Goal: Task Accomplishment & Management: Complete application form

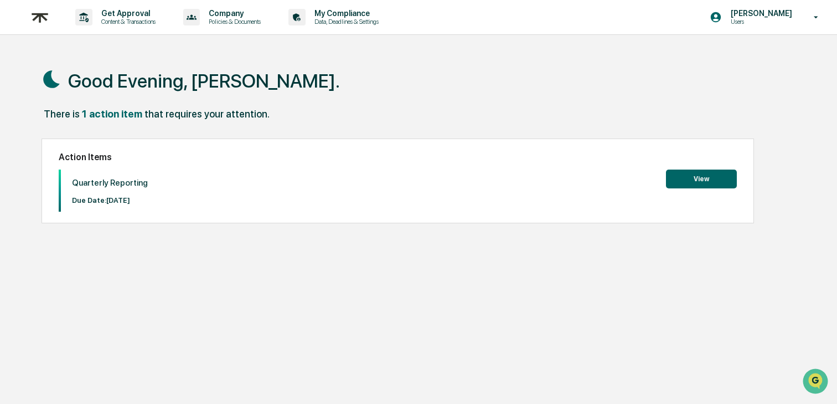
click at [708, 181] on button "View" at bounding box center [701, 178] width 71 height 19
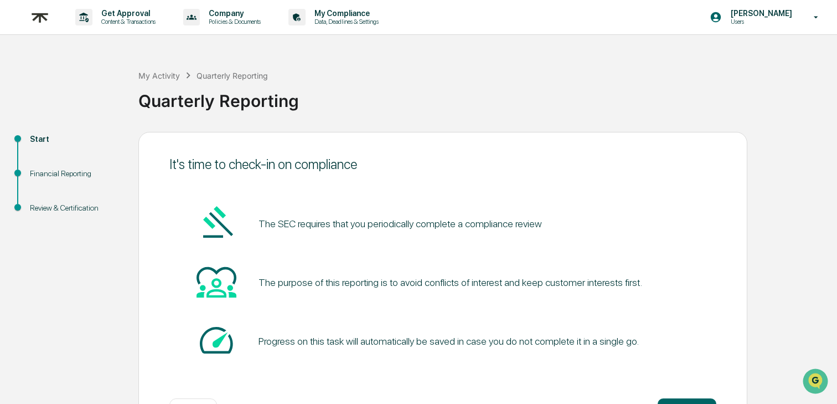
scroll to position [43, 0]
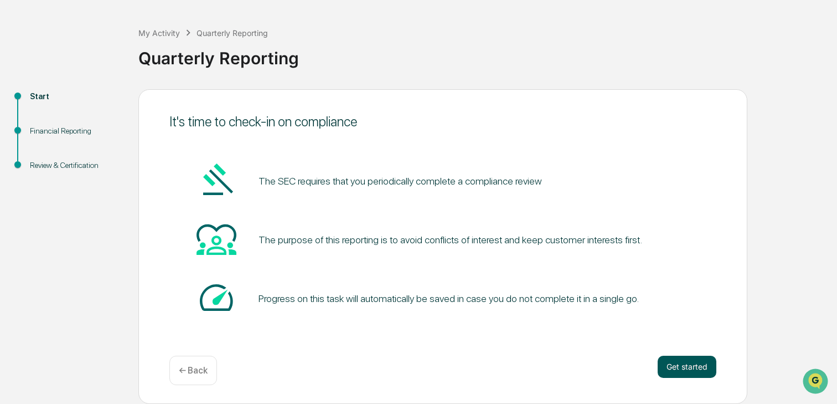
click at [677, 367] on button "Get started" at bounding box center [687, 367] width 59 height 22
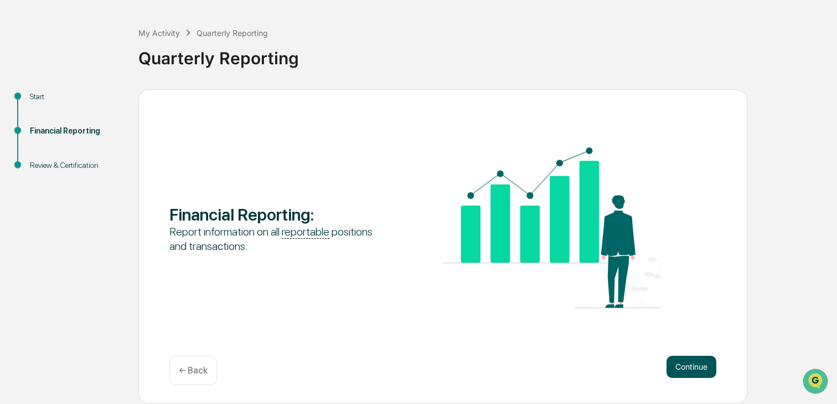
click at [684, 368] on button "Continue" at bounding box center [692, 367] width 50 height 22
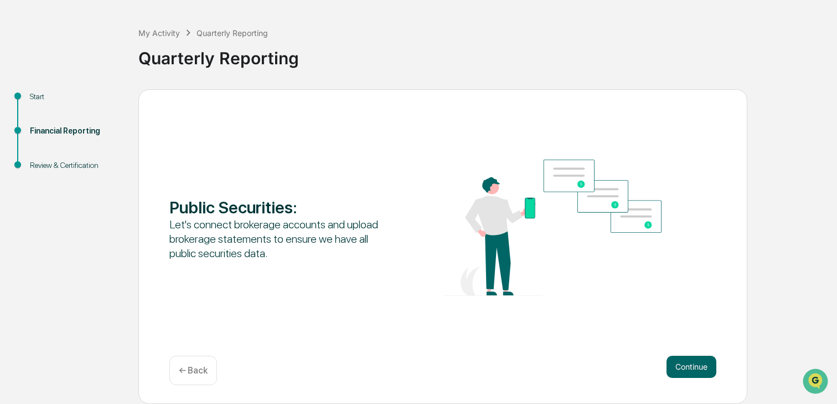
click at [189, 365] on p "← Back" at bounding box center [193, 370] width 29 height 11
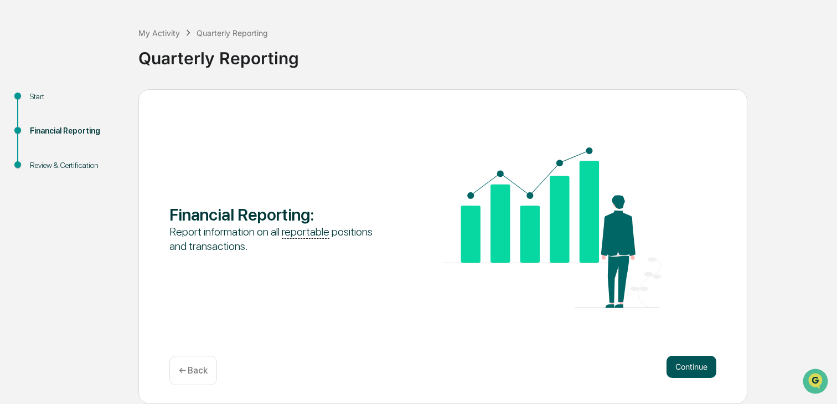
click at [678, 364] on button "Continue" at bounding box center [692, 367] width 50 height 22
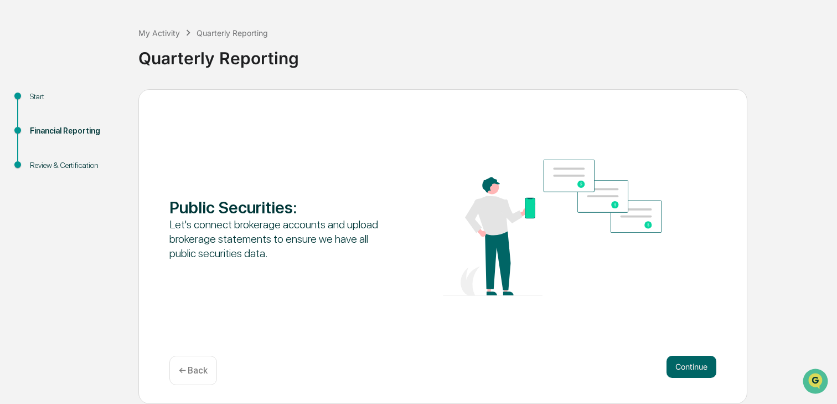
click at [678, 364] on button "Continue" at bounding box center [692, 367] width 50 height 22
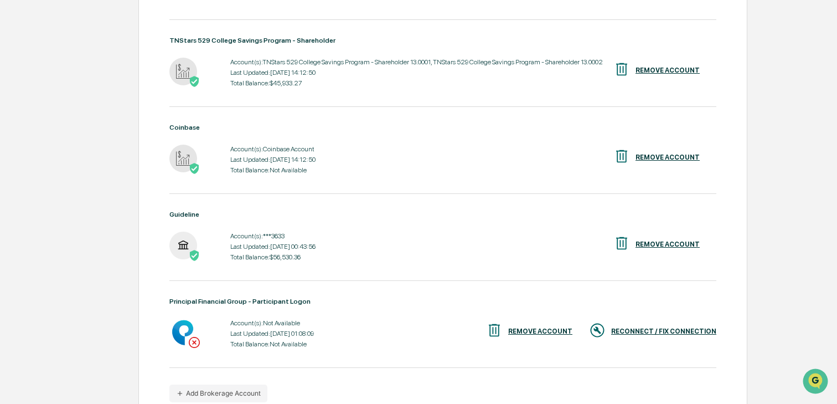
scroll to position [552, 0]
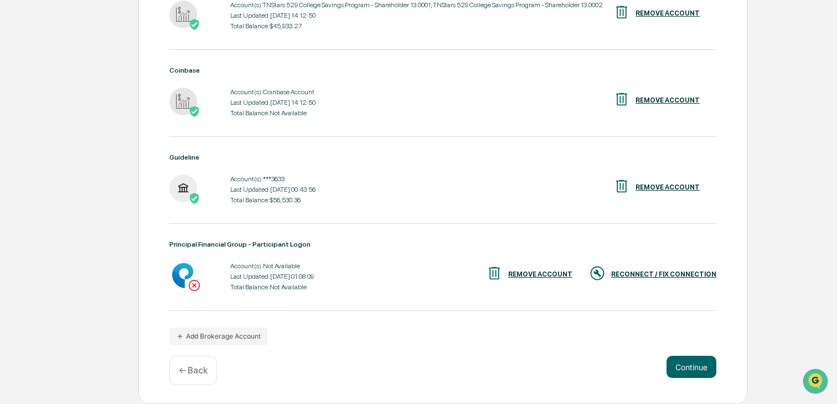
drag, startPoint x: 688, startPoint y: 374, endPoint x: 562, endPoint y: 357, distance: 127.3
click at [562, 357] on div "Continue ← Back" at bounding box center [442, 370] width 547 height 29
click at [203, 372] on p "← Back" at bounding box center [193, 370] width 29 height 11
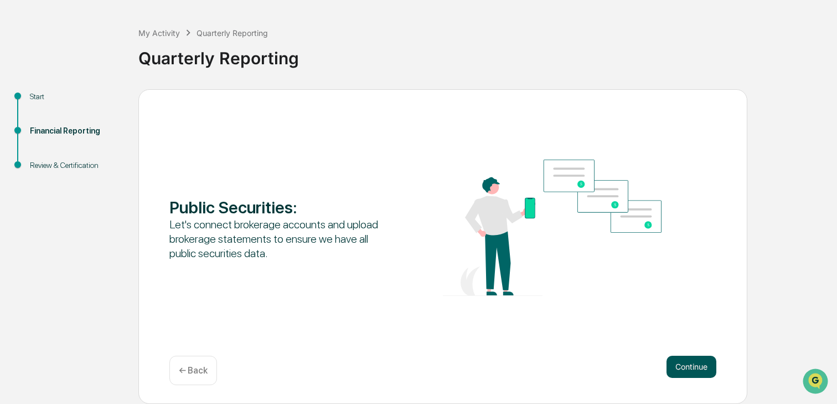
click at [705, 362] on button "Continue" at bounding box center [692, 367] width 50 height 22
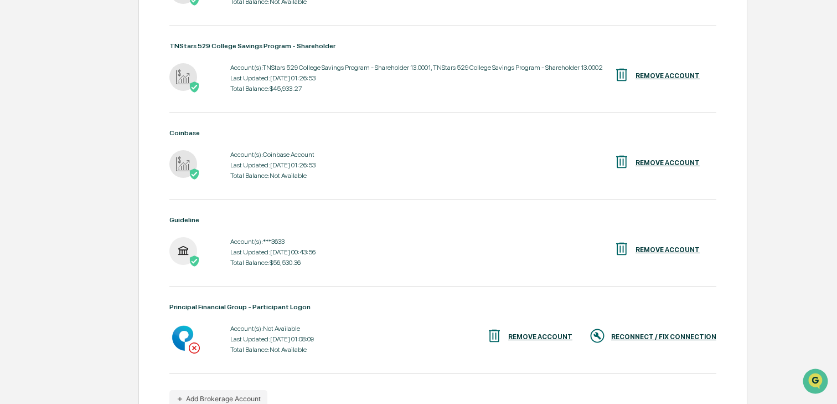
scroll to position [552, 0]
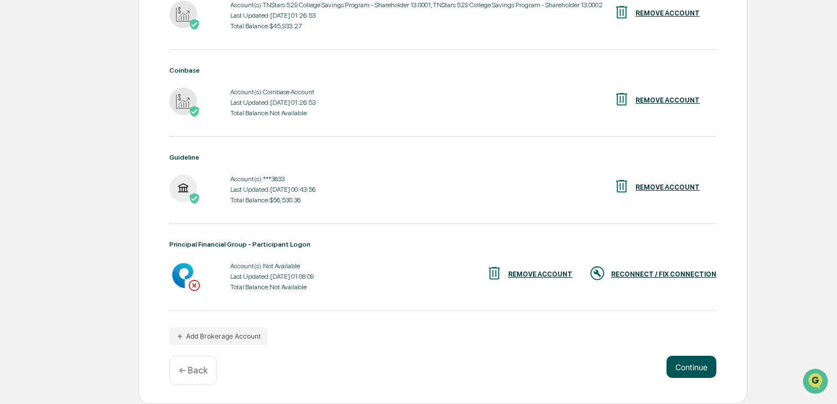
click at [674, 363] on button "Continue" at bounding box center [692, 367] width 50 height 22
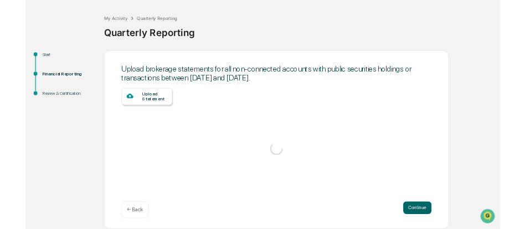
scroll to position [43, 0]
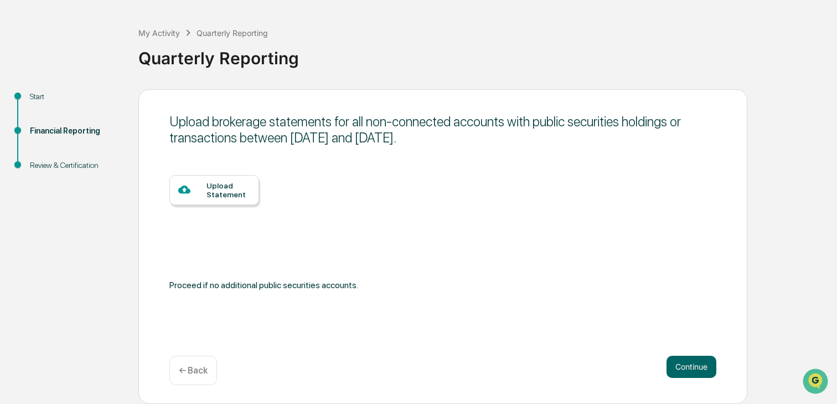
click at [253, 189] on div "Upload Statement" at bounding box center [214, 190] width 90 height 30
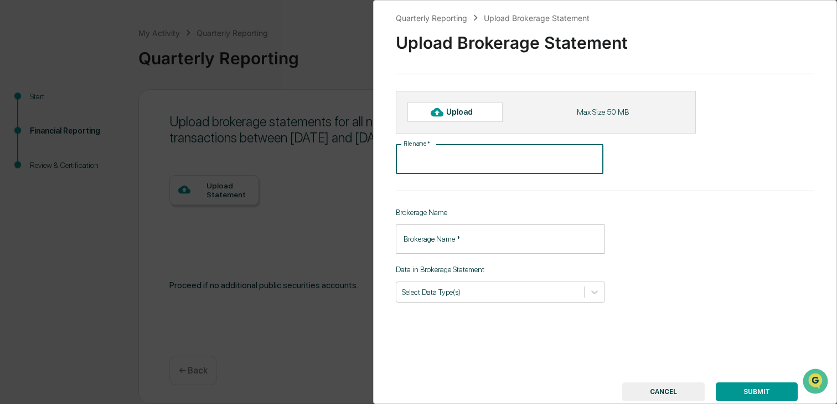
click at [466, 168] on input "File name   *" at bounding box center [500, 159] width 208 height 29
type input "*******"
click at [450, 244] on input "Brokerage Name   *" at bounding box center [500, 238] width 209 height 29
click at [472, 197] on div "Quarterly Reporting Upload Brokerage Statement Upload Brokerage Statement Uploa…" at bounding box center [605, 202] width 464 height 404
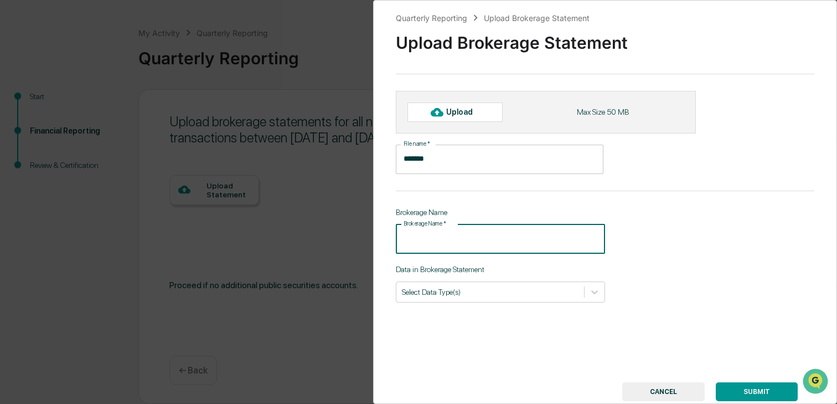
click at [480, 241] on input "Brokerage Name   *" at bounding box center [500, 238] width 209 height 29
type input "**********"
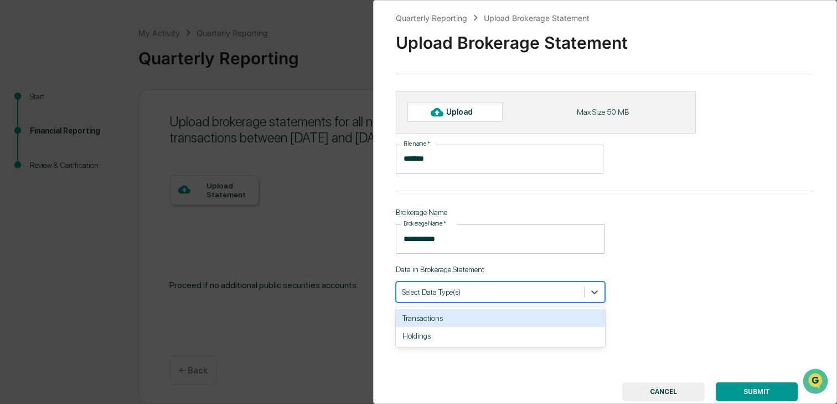
click at [471, 295] on div at bounding box center [490, 291] width 177 height 11
click at [712, 250] on div "**********" at bounding box center [605, 202] width 464 height 404
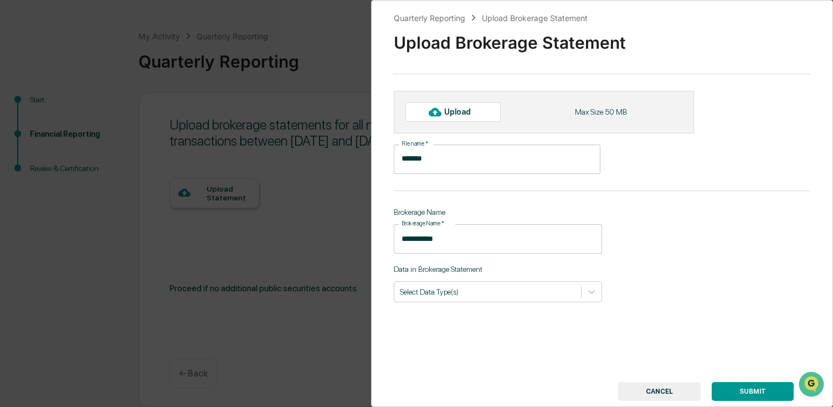
scroll to position [23, 0]
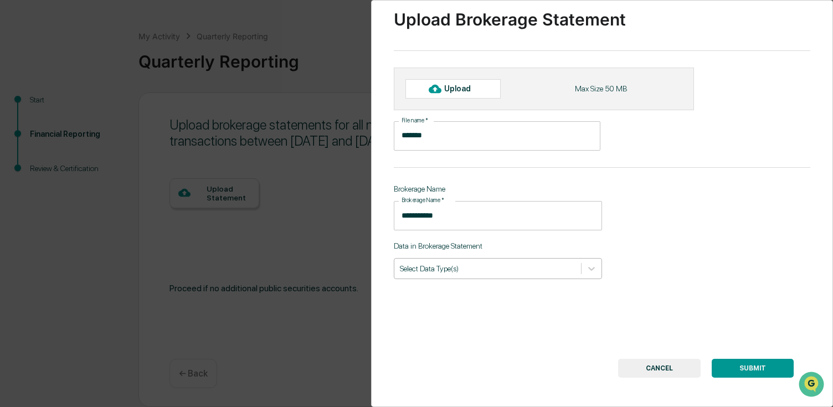
click at [516, 275] on div "Select Data Type(s)" at bounding box center [487, 268] width 187 height 15
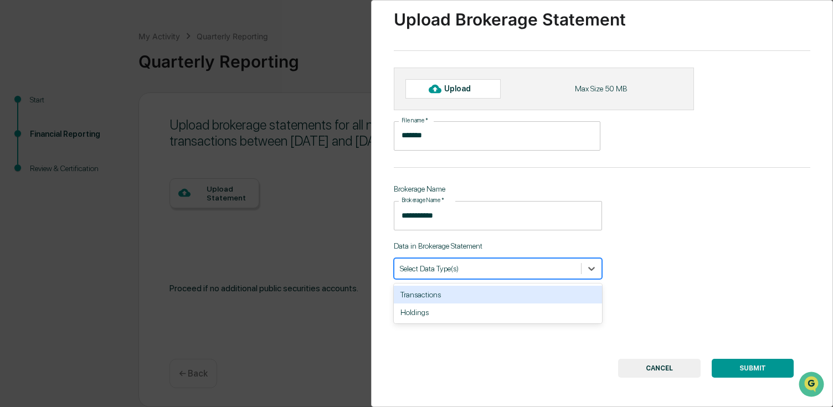
click at [512, 293] on div "Transactions" at bounding box center [498, 295] width 208 height 18
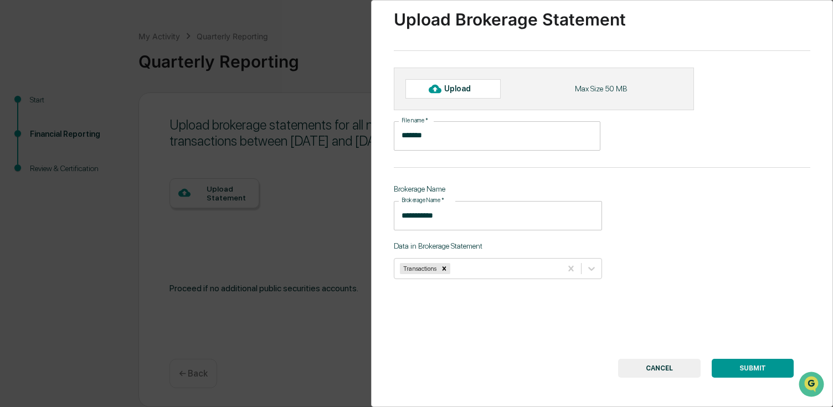
click at [736, 300] on div "**********" at bounding box center [602, 203] width 462 height 407
click at [477, 95] on div "Upload" at bounding box center [452, 88] width 95 height 19
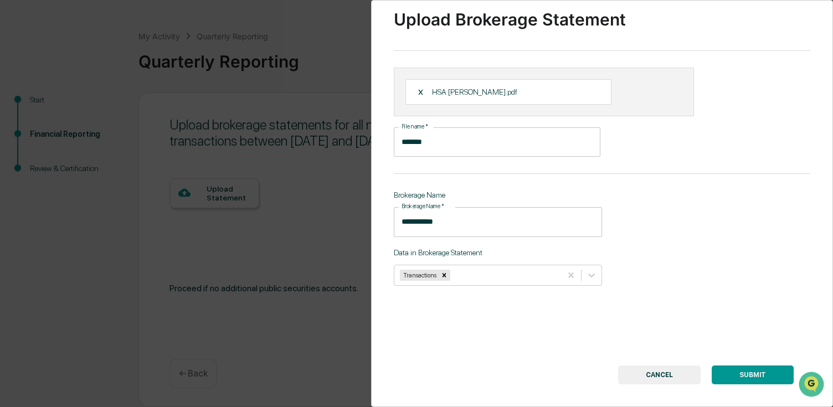
click at [761, 375] on button "SUBMIT" at bounding box center [753, 374] width 82 height 19
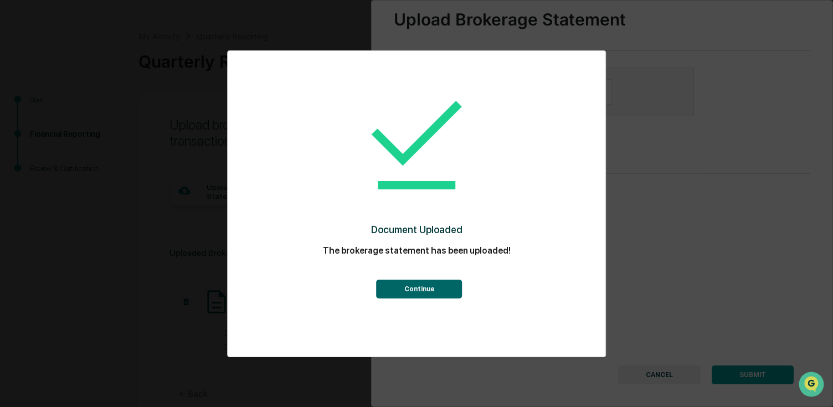
click at [432, 288] on button "Continue" at bounding box center [420, 289] width 86 height 19
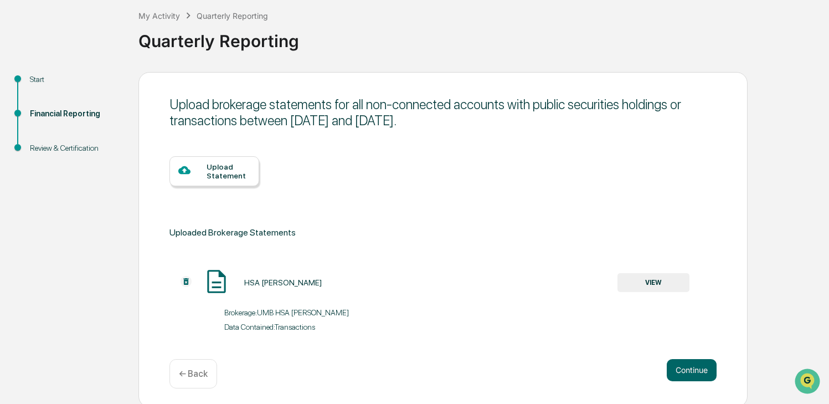
scroll to position [63, 0]
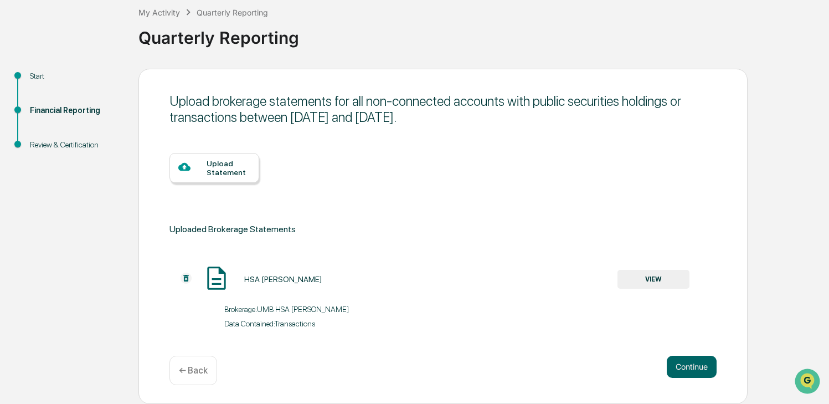
click at [215, 165] on div "Upload Statement" at bounding box center [229, 168] width 44 height 18
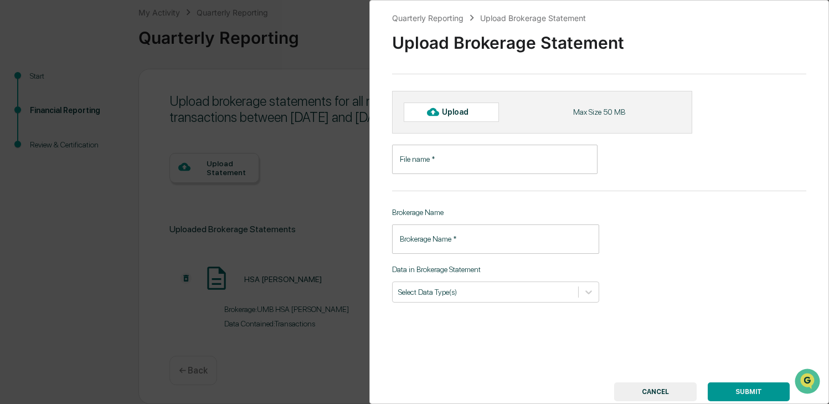
click at [453, 105] on div "Upload" at bounding box center [451, 111] width 95 height 19
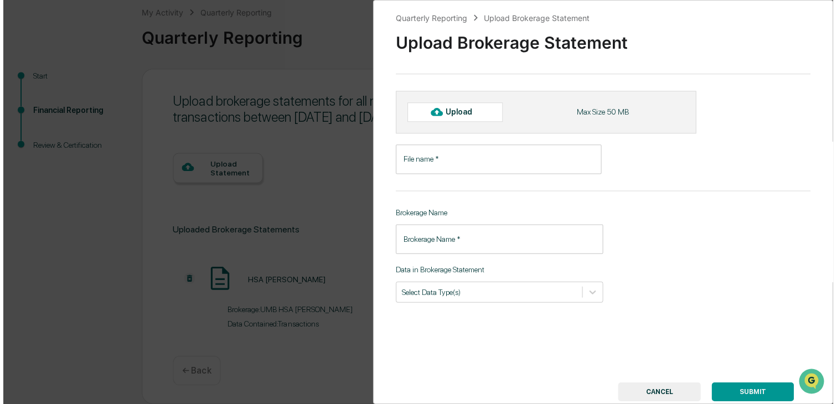
scroll to position [63, 0]
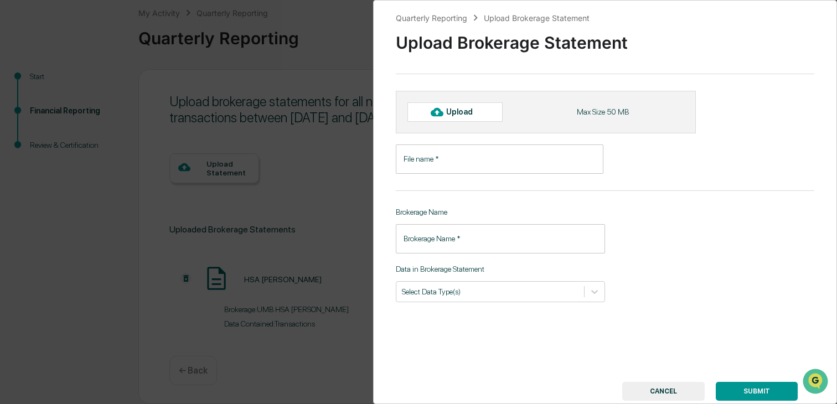
click at [693, 390] on button "CANCEL" at bounding box center [663, 391] width 83 height 19
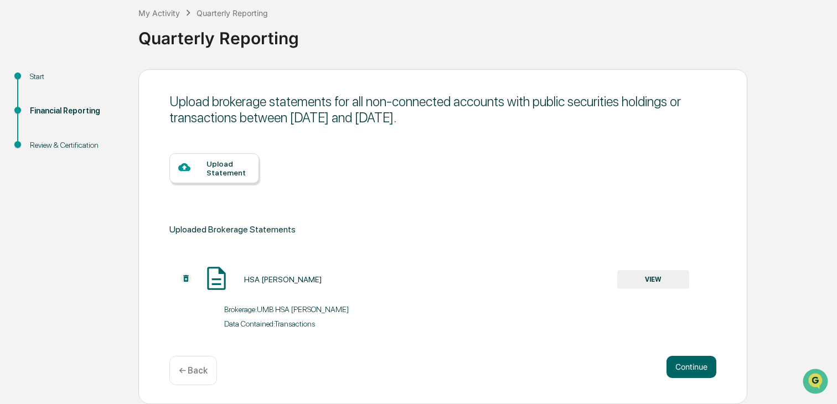
click at [194, 366] on p "← Back" at bounding box center [193, 370] width 29 height 11
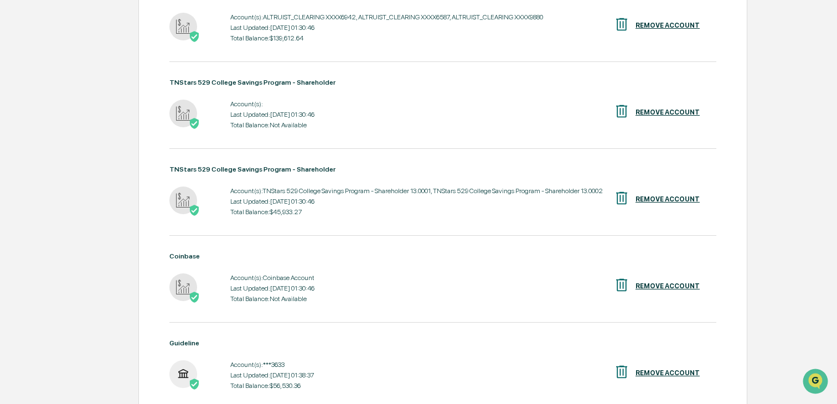
scroll to position [551, 0]
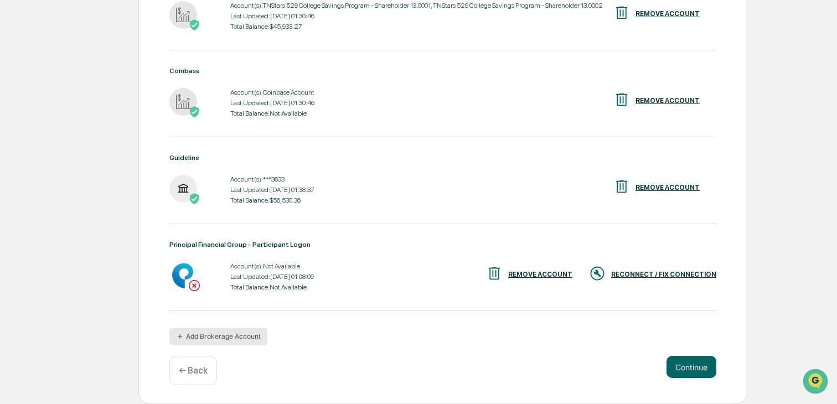
click at [238, 338] on button "Add Brokerage Account" at bounding box center [218, 337] width 98 height 18
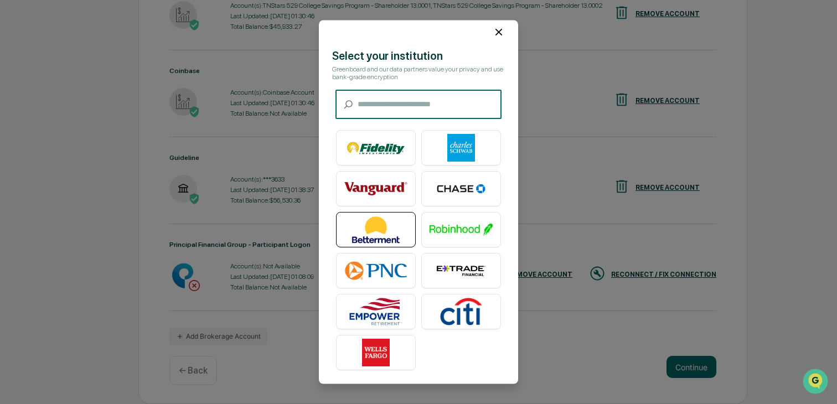
scroll to position [0, 0]
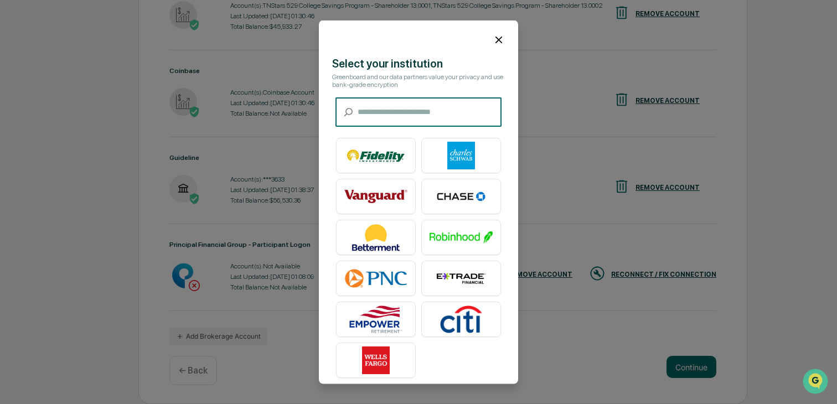
click at [404, 115] on input "text" at bounding box center [430, 111] width 144 height 29
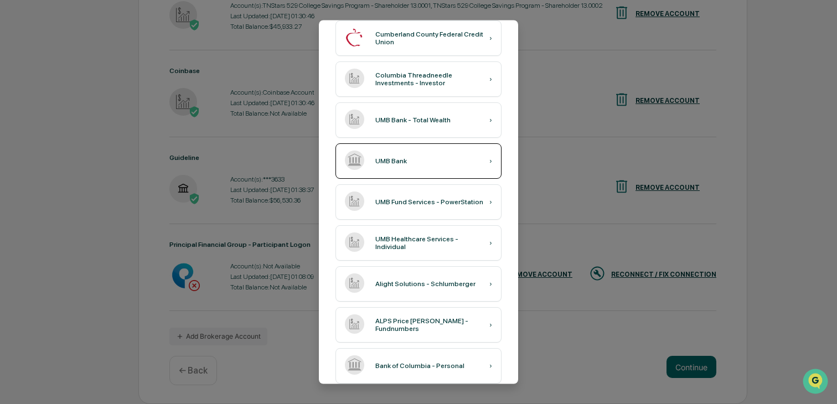
scroll to position [210, 0]
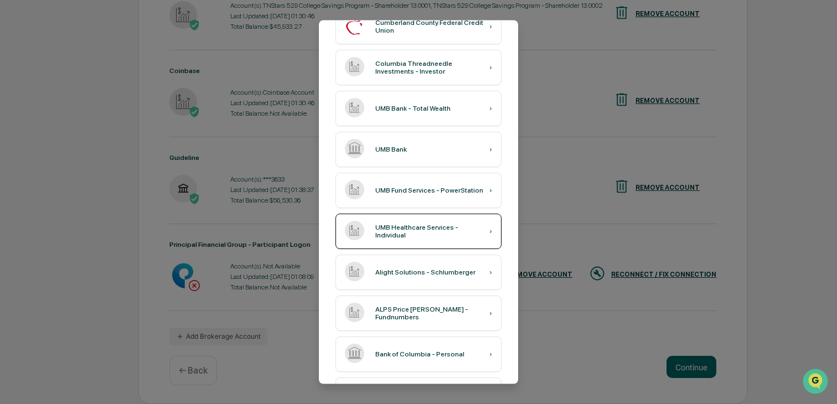
type input "***"
click at [425, 238] on div "UMB Healthcare Services - Individual" at bounding box center [432, 232] width 114 height 16
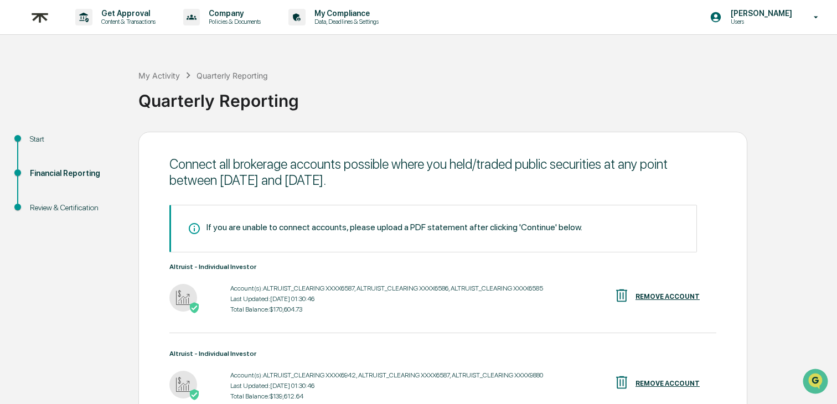
scroll to position [551, 0]
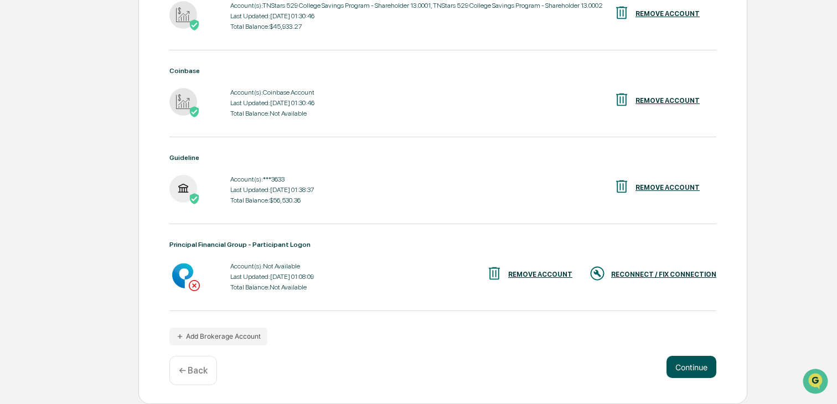
click at [684, 362] on button "Continue" at bounding box center [692, 367] width 50 height 22
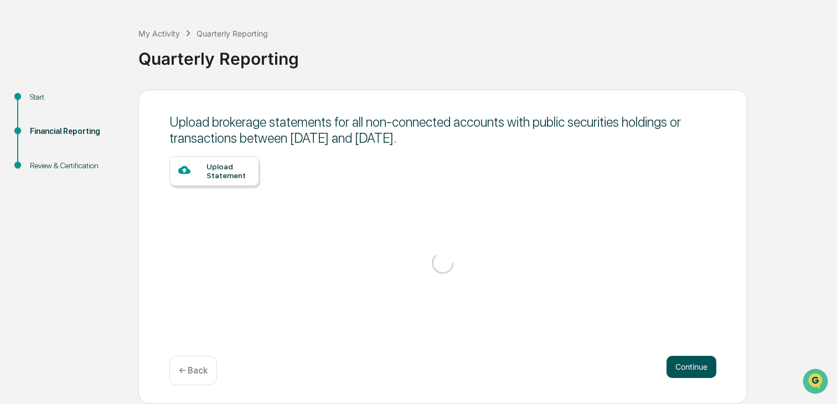
scroll to position [63, 0]
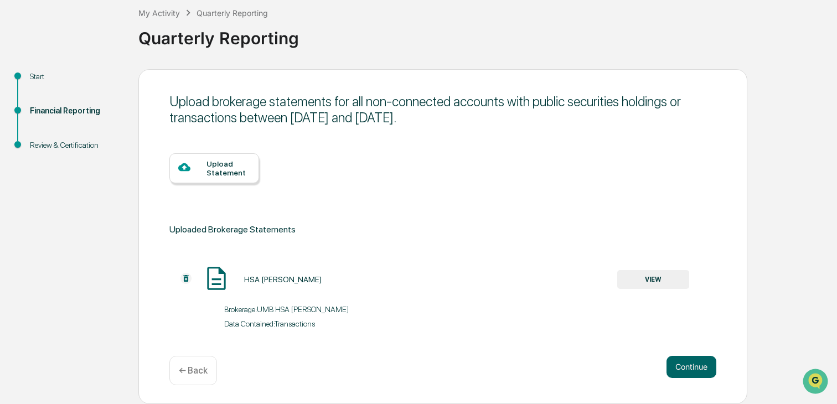
click at [210, 170] on div "Upload Statement" at bounding box center [229, 168] width 44 height 18
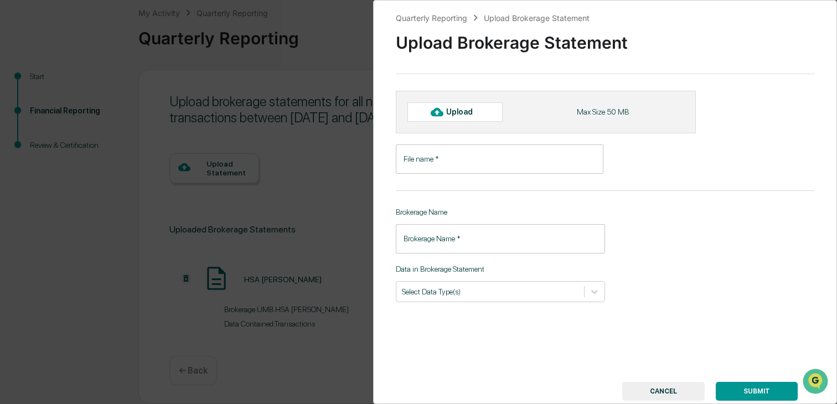
click at [479, 103] on div "Upload" at bounding box center [455, 111] width 95 height 19
type input "**********"
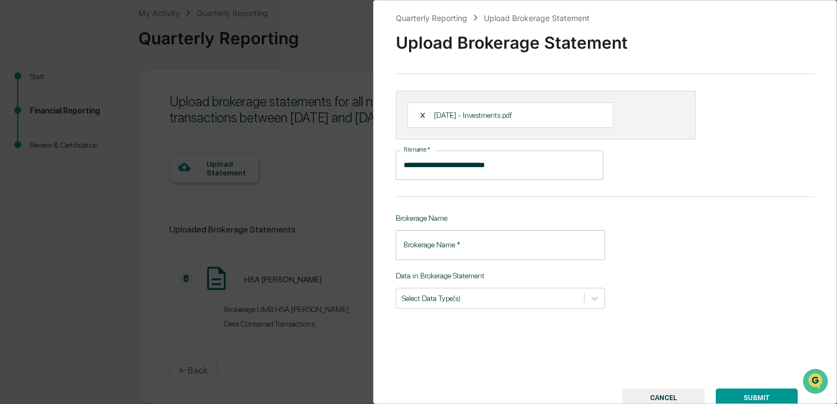
click at [478, 257] on input "Brokerage Name   *" at bounding box center [500, 244] width 209 height 29
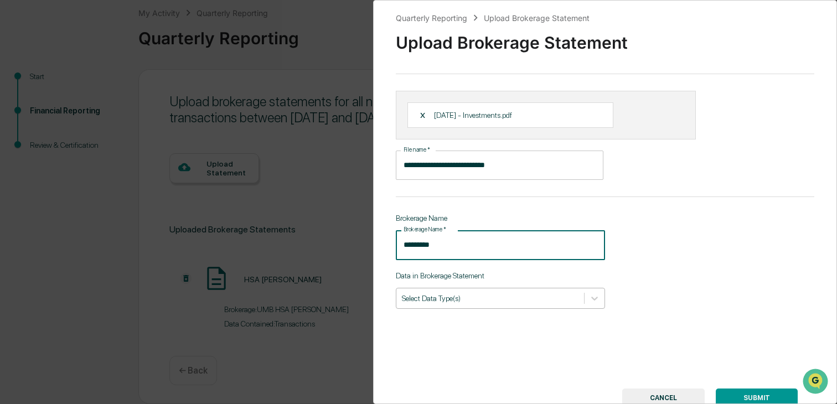
type input "*********"
click at [552, 301] on div at bounding box center [490, 298] width 177 height 11
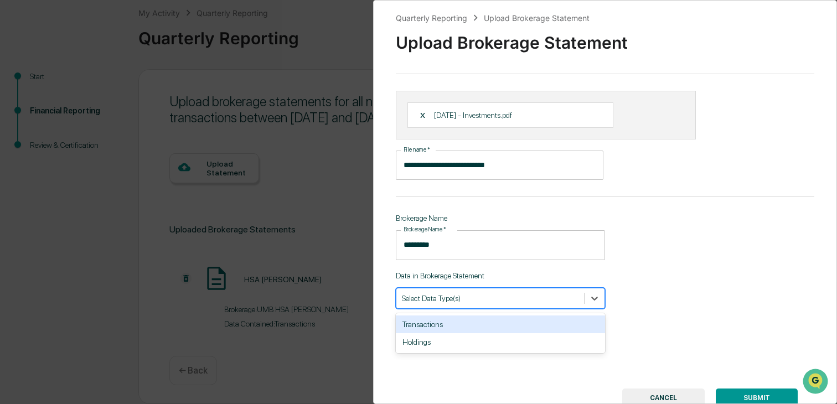
click at [547, 326] on div "Transactions" at bounding box center [500, 325] width 209 height 18
click at [664, 311] on div "**********" at bounding box center [605, 202] width 464 height 404
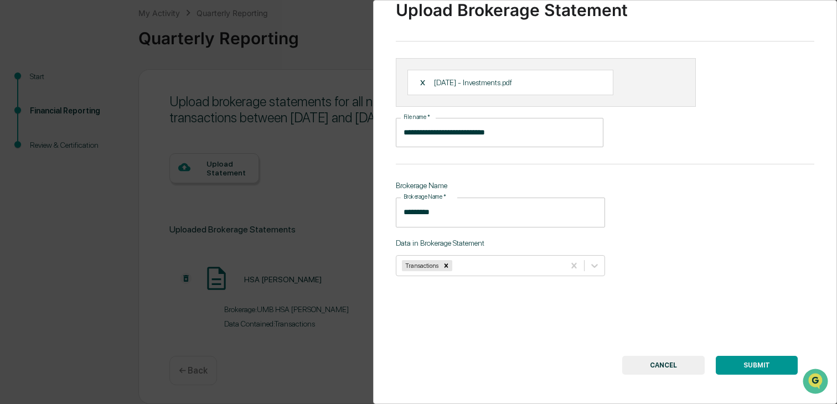
scroll to position [38, 0]
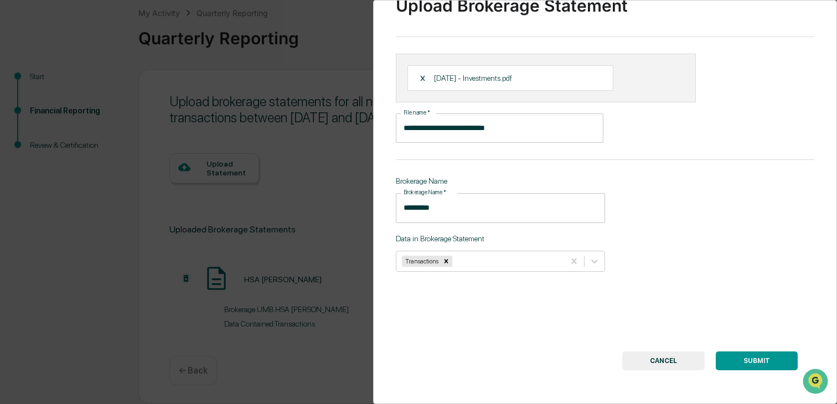
click at [765, 368] on button "SUBMIT" at bounding box center [757, 361] width 82 height 19
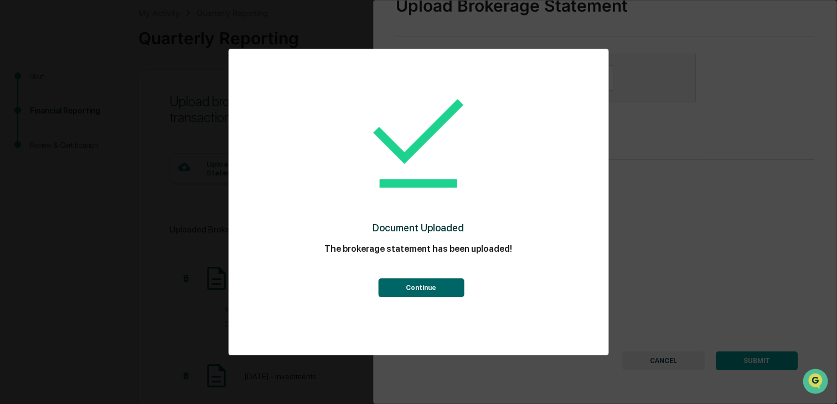
click at [440, 286] on button "Continue" at bounding box center [421, 288] width 86 height 19
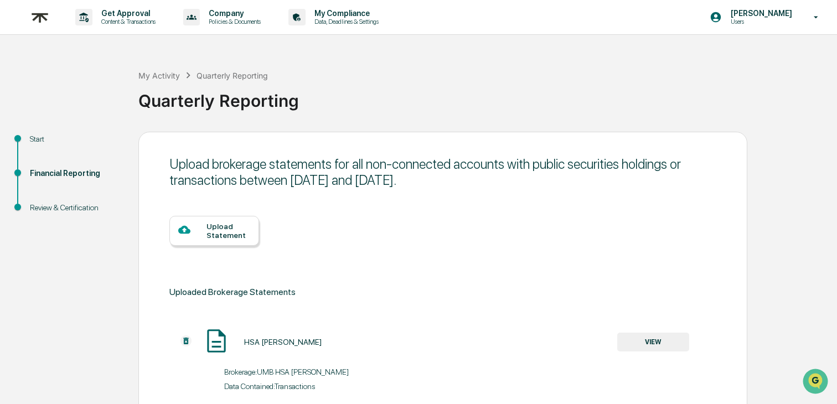
scroll to position [161, 0]
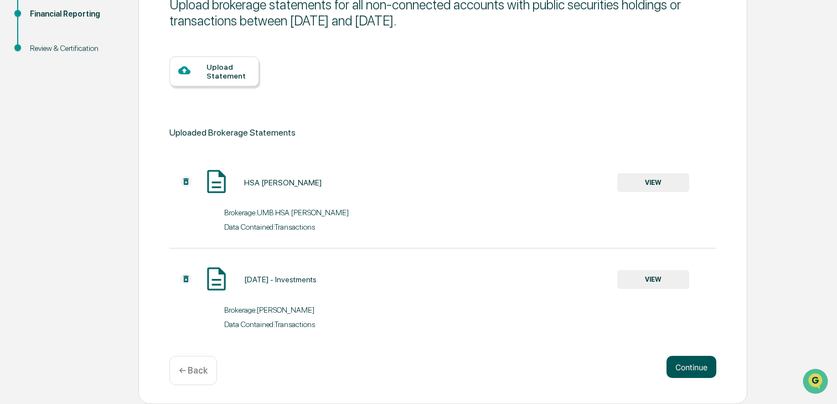
click at [702, 366] on button "Continue" at bounding box center [692, 367] width 50 height 22
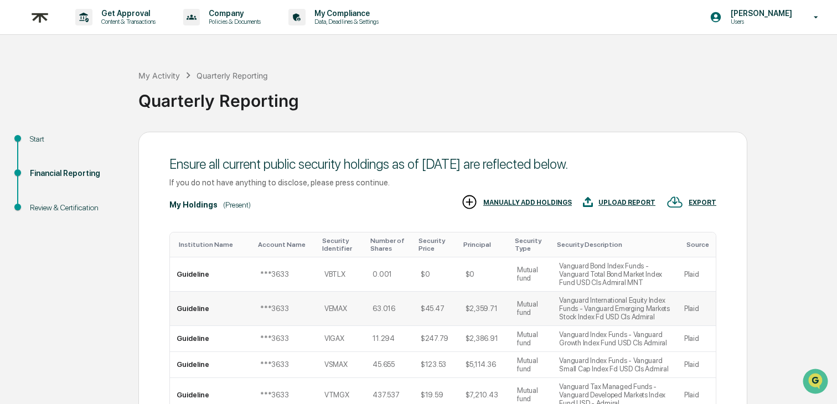
scroll to position [293, 0]
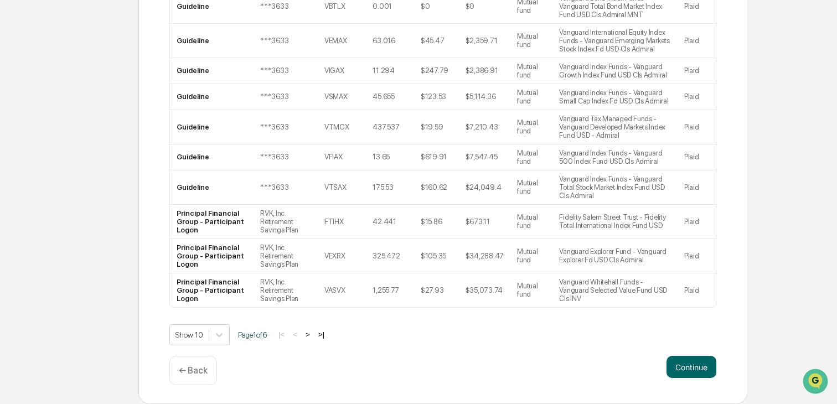
click at [313, 337] on button ">" at bounding box center [307, 334] width 11 height 9
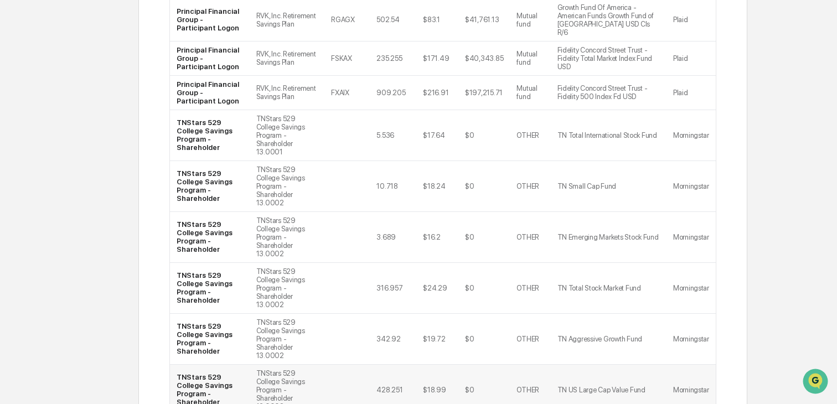
scroll to position [359, 0]
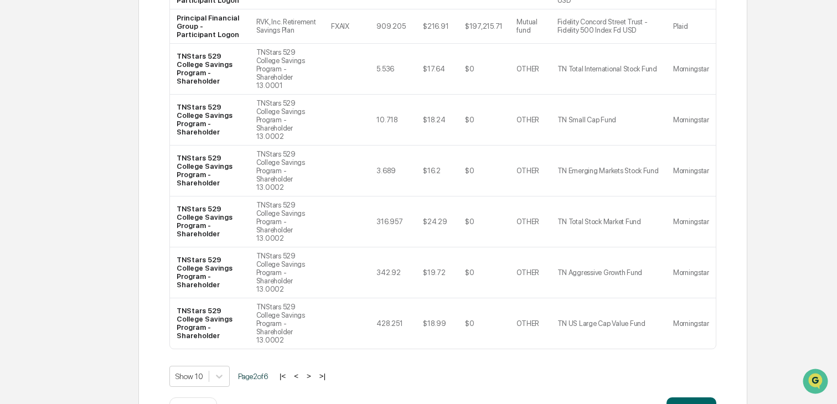
click at [315, 372] on button ">" at bounding box center [308, 376] width 11 height 9
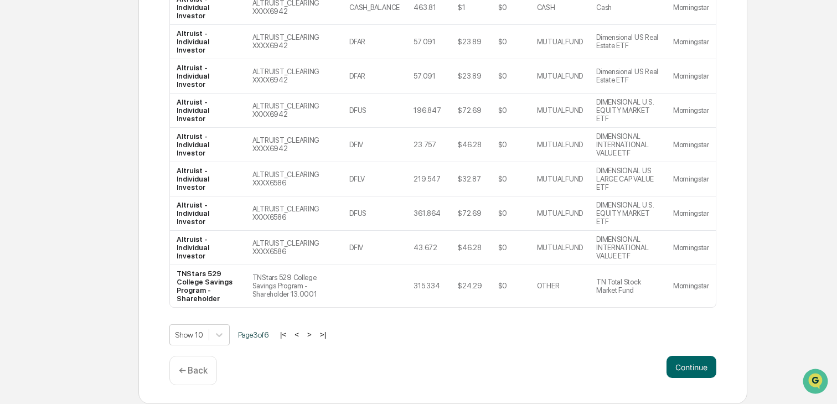
scroll to position [310, 0]
click at [315, 336] on button ">" at bounding box center [309, 334] width 11 height 9
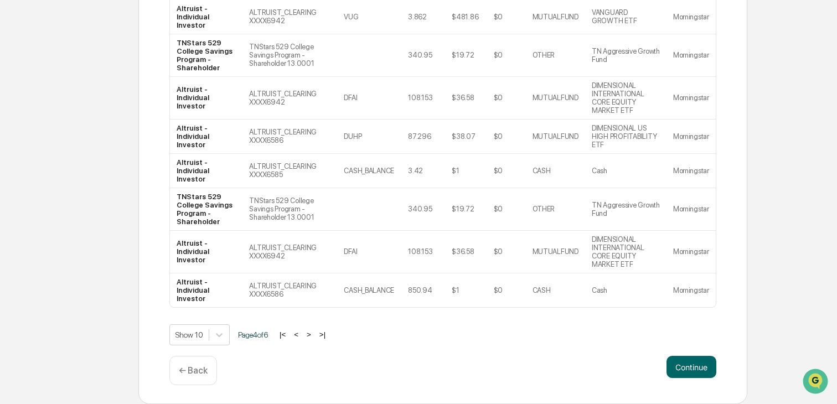
click at [315, 336] on button ">" at bounding box center [308, 334] width 11 height 9
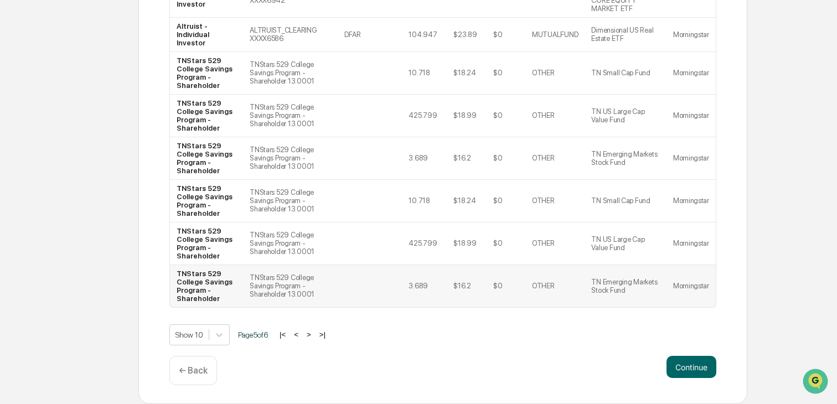
scroll to position [401, 0]
click at [315, 337] on button ">" at bounding box center [308, 334] width 11 height 9
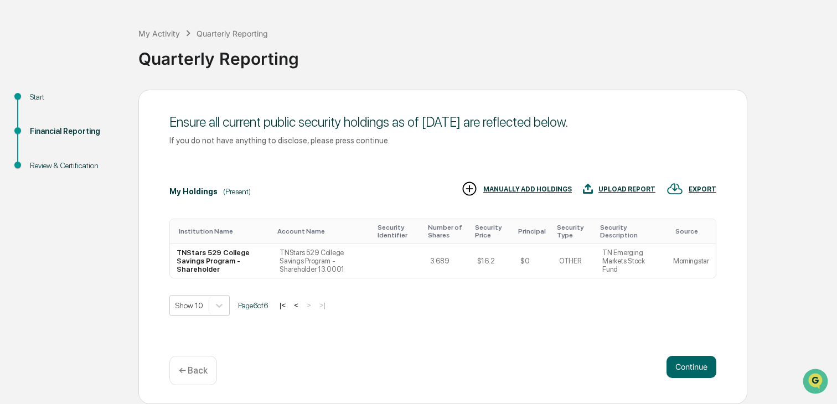
click at [302, 307] on button "<" at bounding box center [296, 305] width 11 height 9
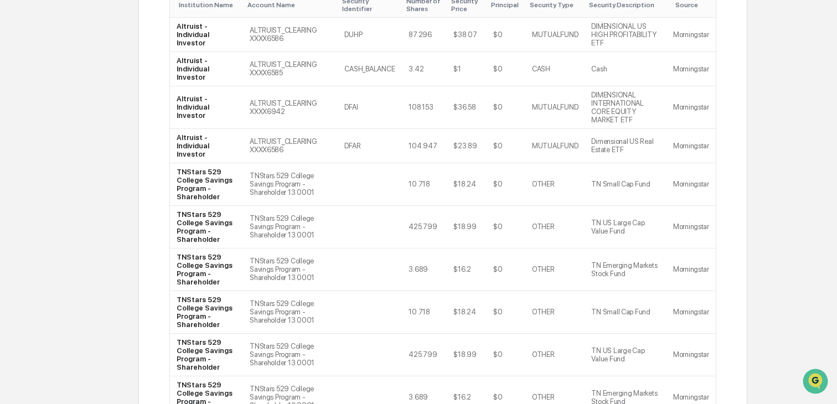
scroll to position [401, 0]
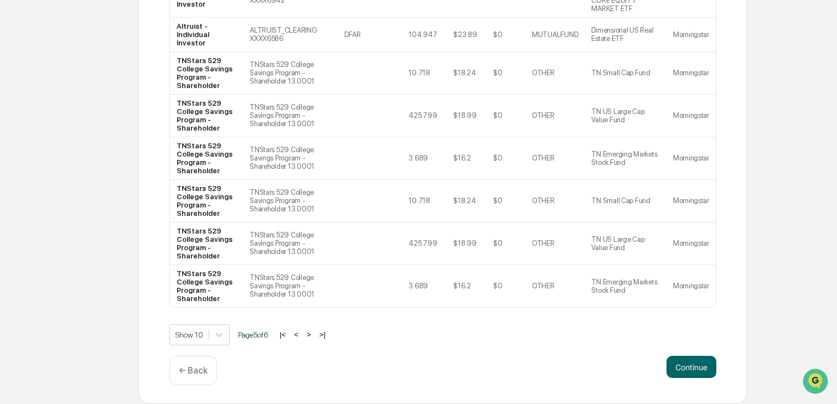
click at [302, 334] on button "<" at bounding box center [296, 334] width 11 height 9
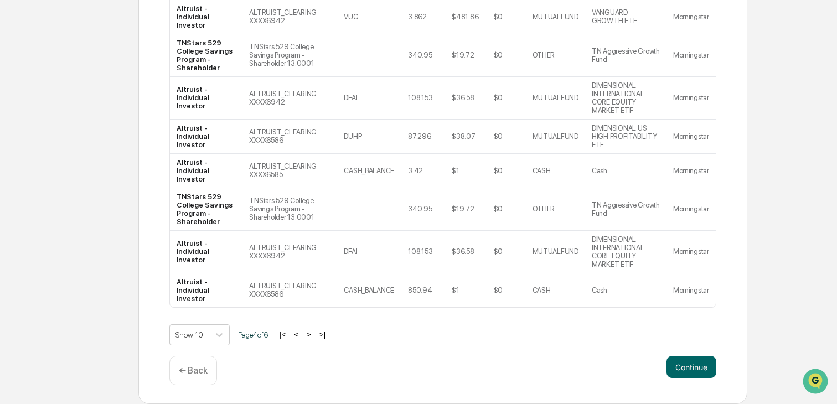
click at [302, 334] on button "<" at bounding box center [296, 334] width 11 height 9
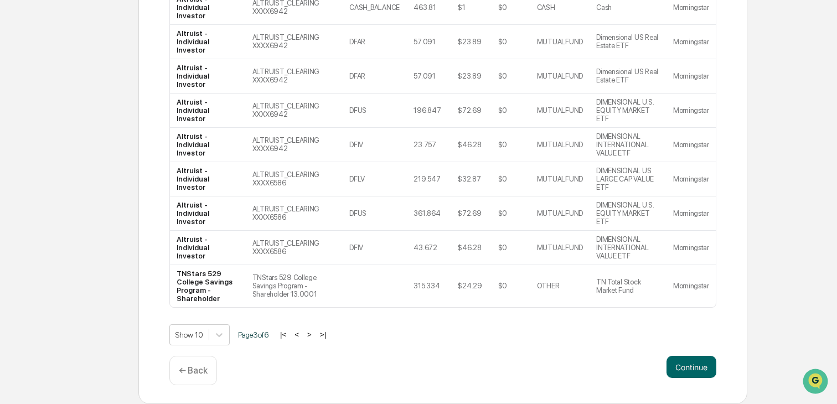
scroll to position [310, 0]
click at [302, 334] on button "<" at bounding box center [296, 334] width 11 height 9
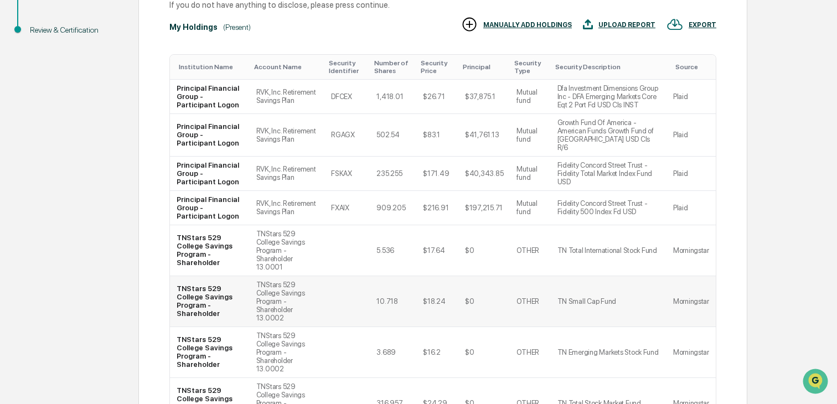
scroll to position [359, 0]
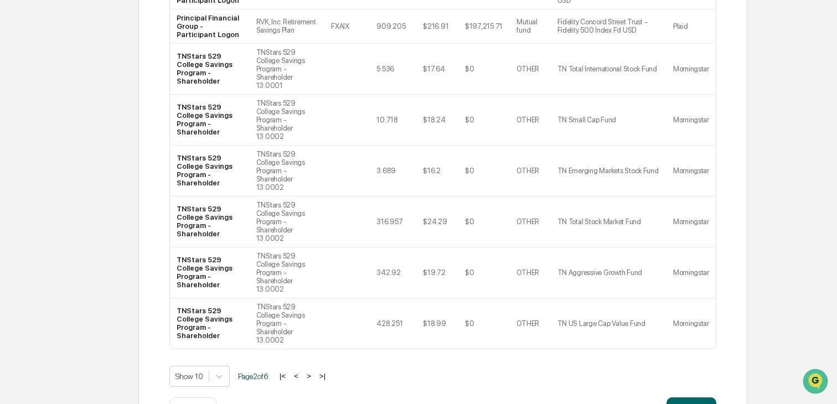
click at [302, 372] on button "<" at bounding box center [296, 376] width 11 height 9
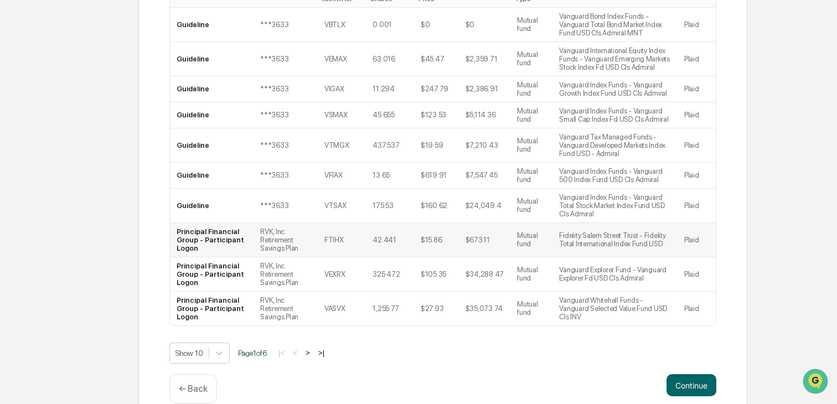
scroll to position [293, 0]
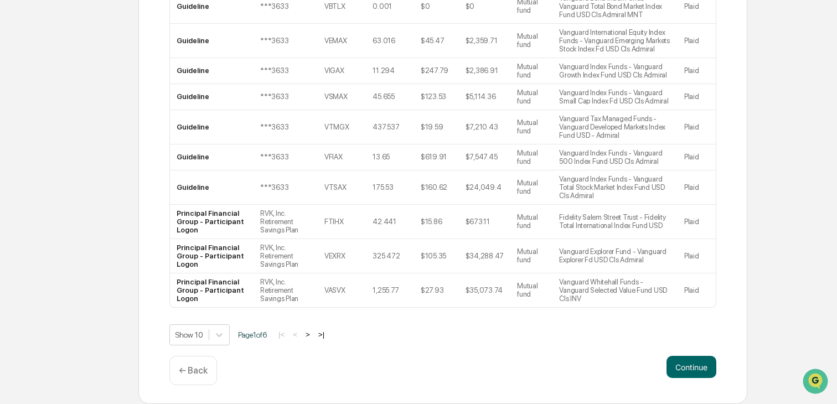
click at [313, 334] on button ">" at bounding box center [307, 334] width 11 height 9
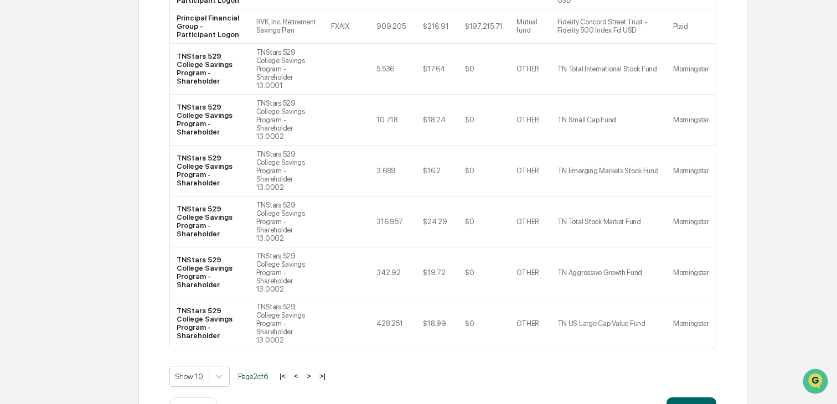
click at [315, 372] on button ">" at bounding box center [308, 376] width 11 height 9
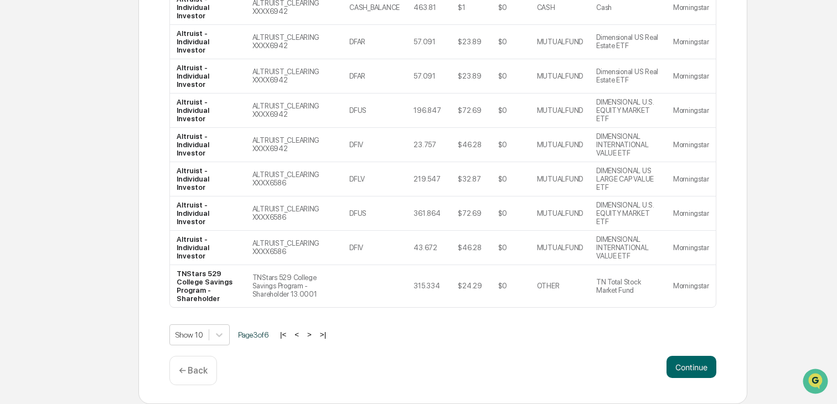
click at [315, 336] on button ">" at bounding box center [309, 334] width 11 height 9
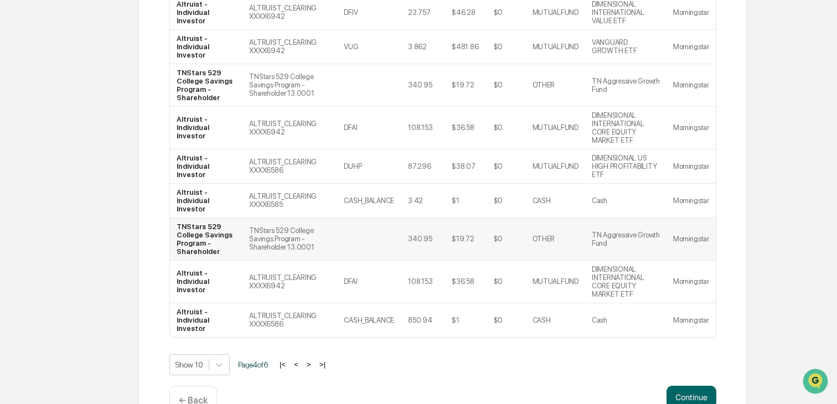
scroll to position [343, 0]
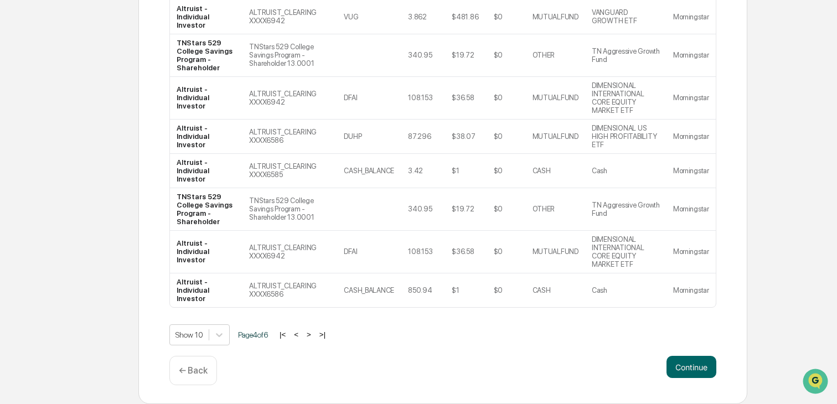
click at [315, 336] on button ">" at bounding box center [308, 334] width 11 height 9
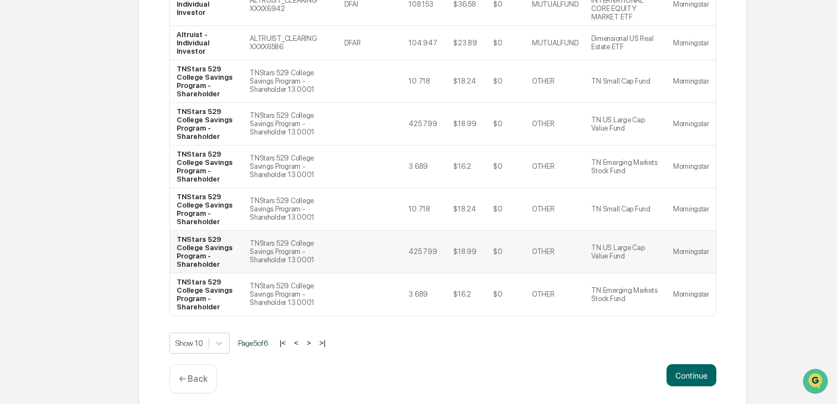
scroll to position [401, 0]
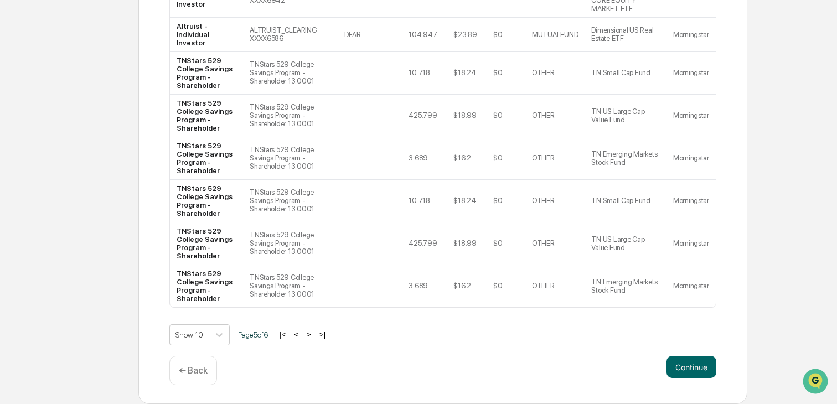
click at [315, 333] on button ">" at bounding box center [308, 334] width 11 height 9
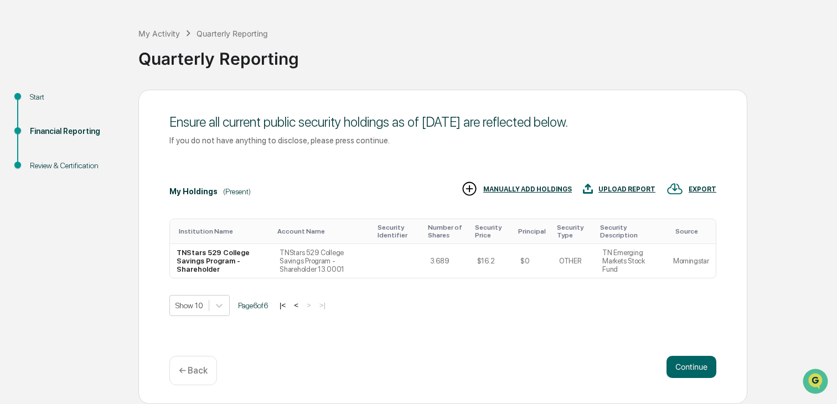
scroll to position [42, 0]
click at [76, 164] on div "Review & Certification" at bounding box center [75, 166] width 91 height 12
click at [81, 133] on div "Financial Reporting" at bounding box center [75, 132] width 91 height 12
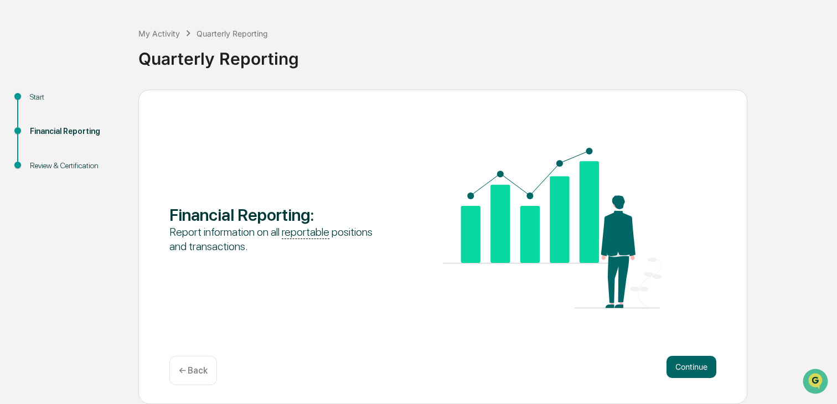
click at [42, 92] on div "Start" at bounding box center [75, 97] width 91 height 12
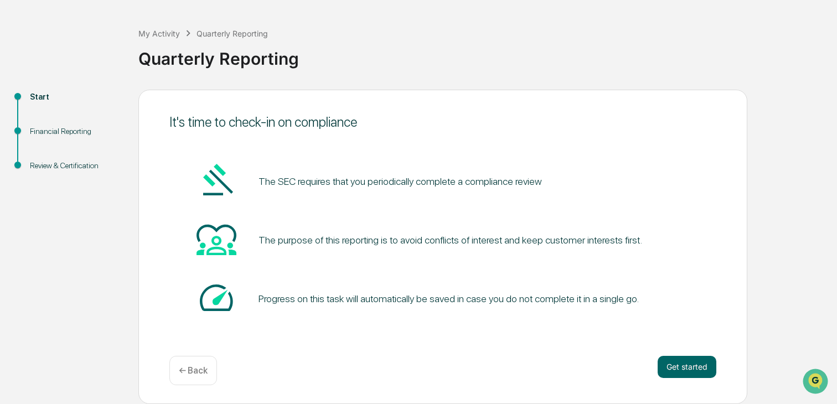
click at [200, 370] on p "← Back" at bounding box center [193, 370] width 29 height 11
